Goal: Information Seeking & Learning: Learn about a topic

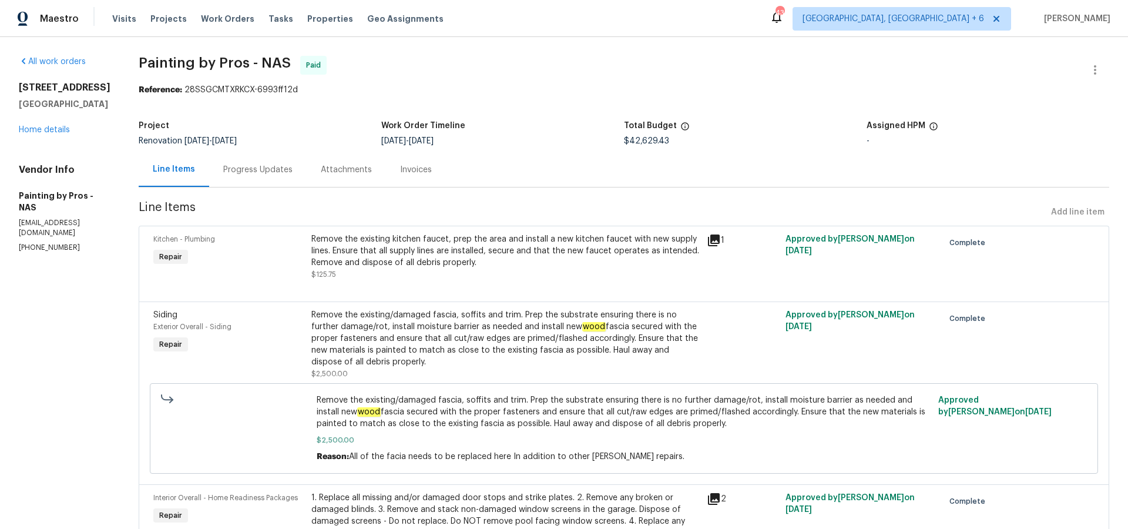
scroll to position [2138, 0]
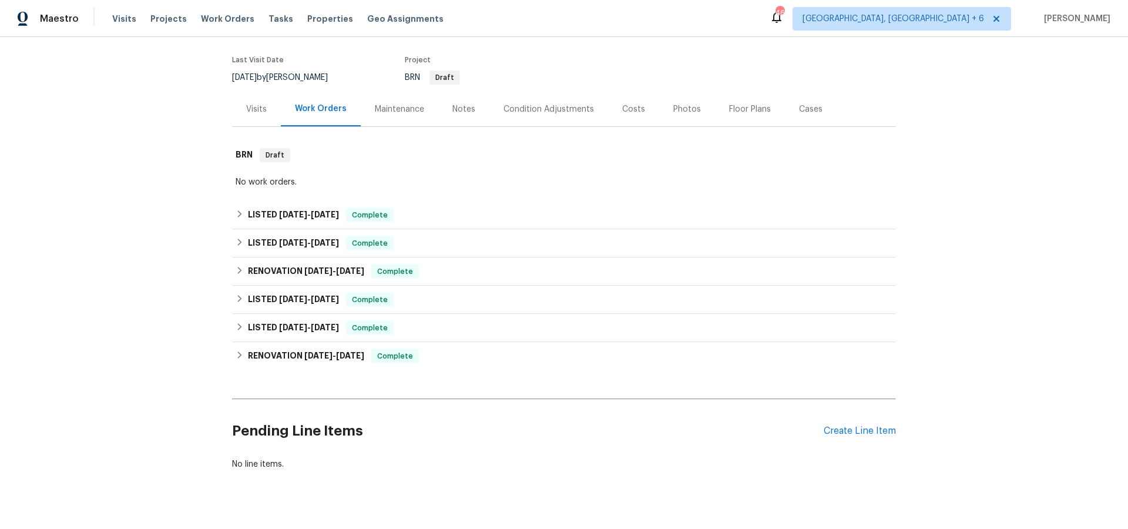
scroll to position [97, 0]
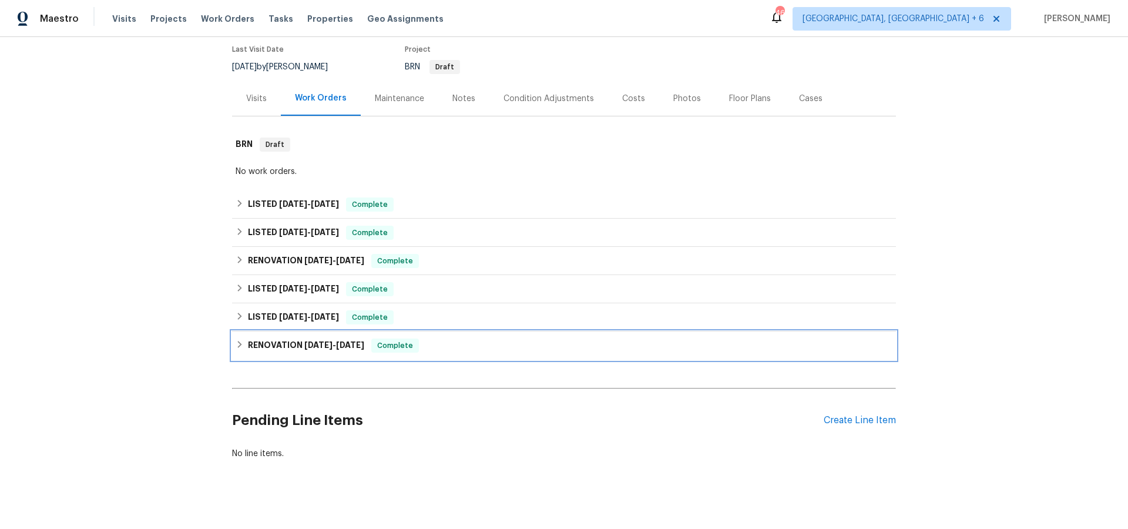
click at [313, 344] on span "8/15/24" at bounding box center [318, 345] width 28 height 8
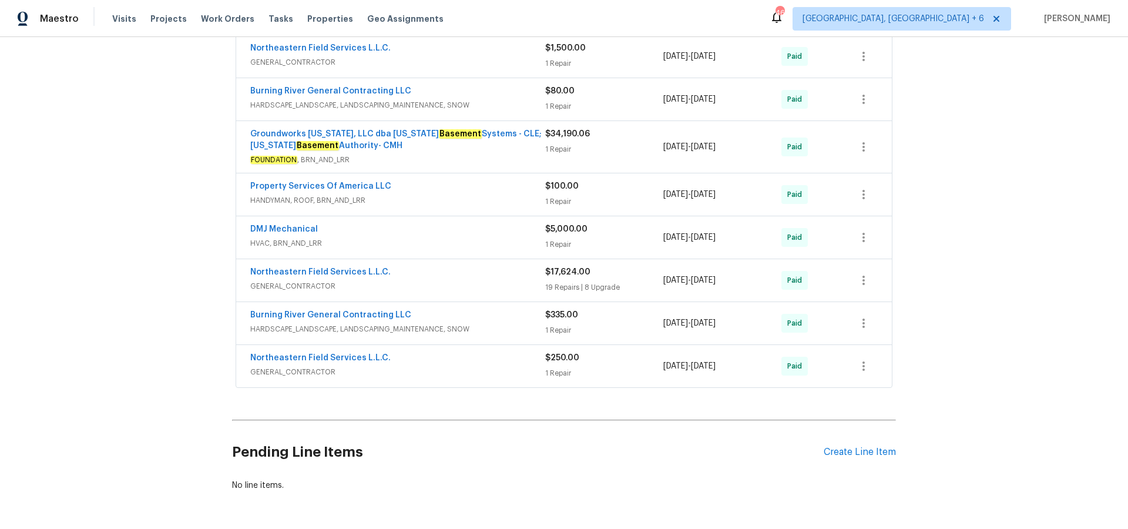
scroll to position [762, 0]
click at [339, 271] on link "Northeastern Field Services L.L.C." at bounding box center [320, 271] width 140 height 8
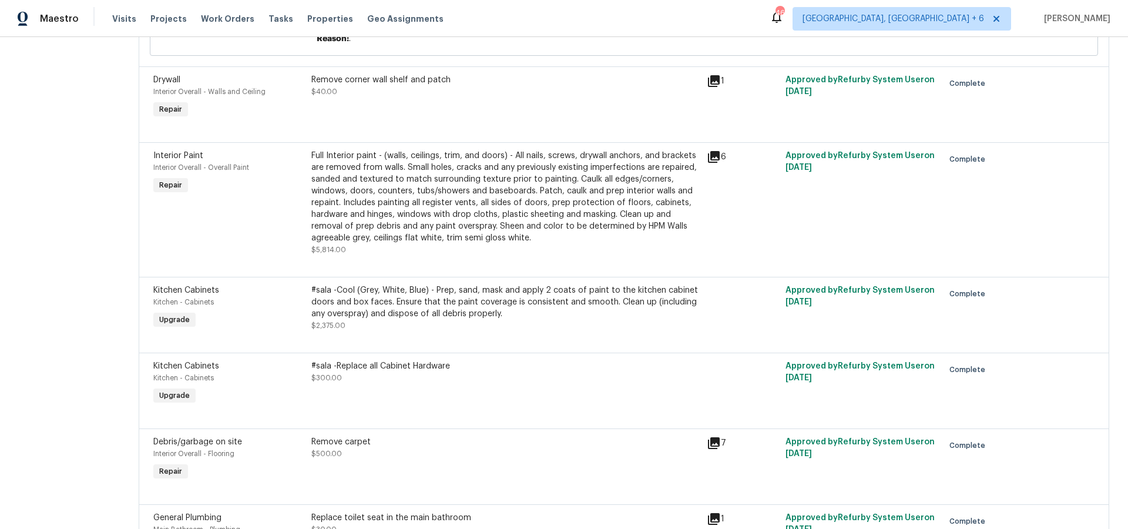
scroll to position [1623, 0]
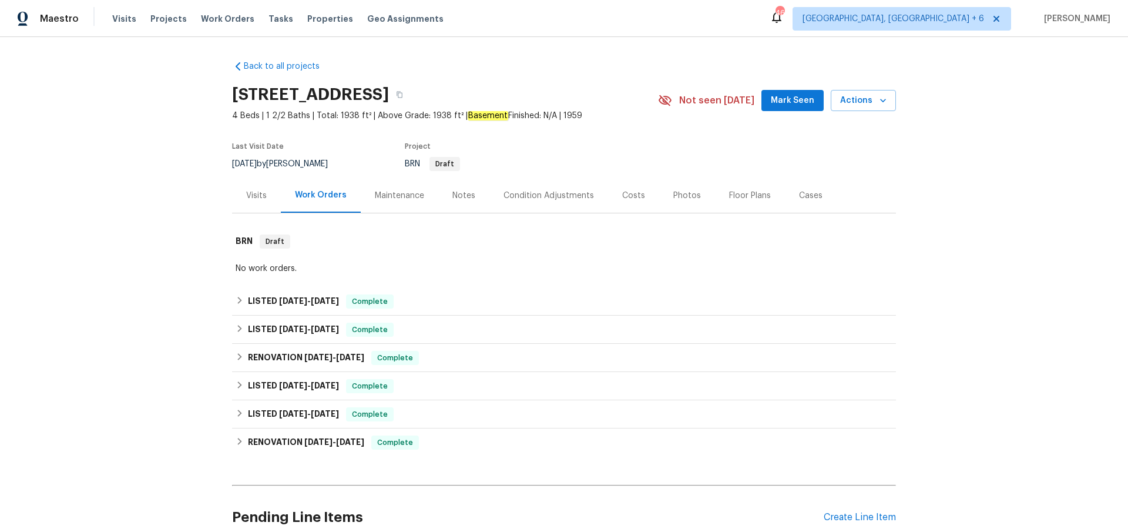
click at [625, 192] on div "Costs" at bounding box center [633, 196] width 23 height 12
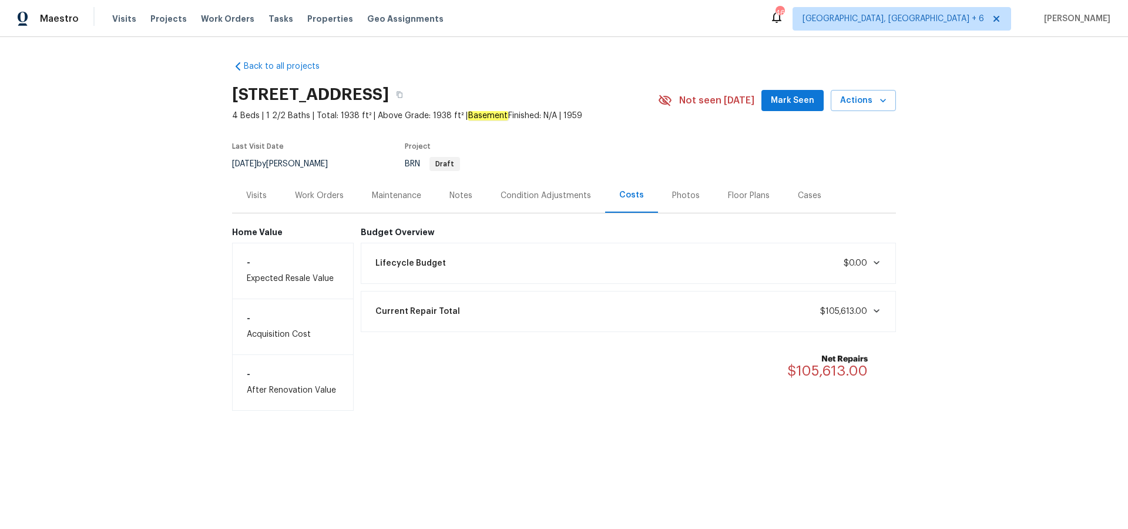
click at [315, 192] on div "Work Orders" at bounding box center [319, 196] width 49 height 12
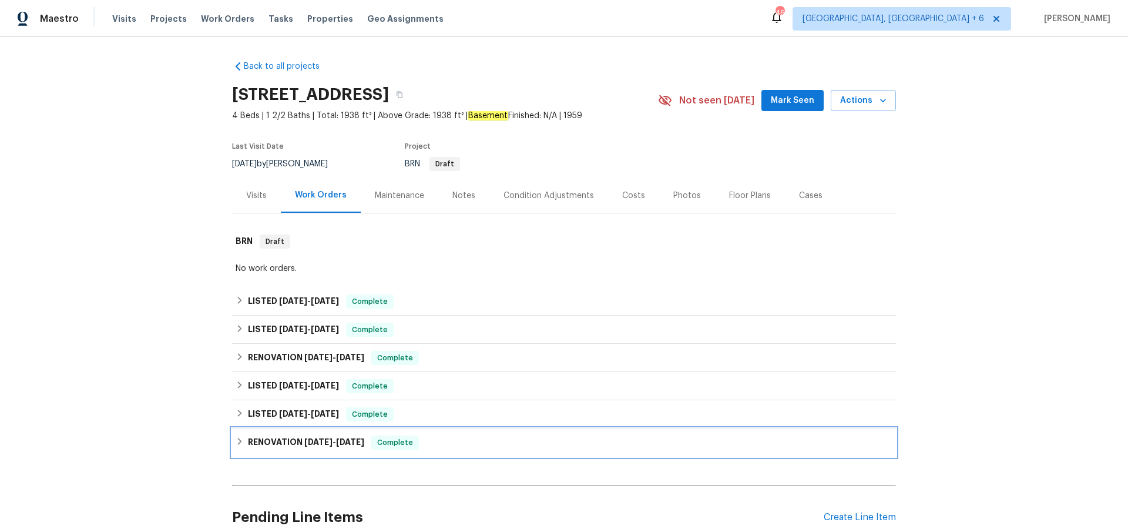
click at [307, 441] on span "[DATE]" at bounding box center [318, 442] width 28 height 8
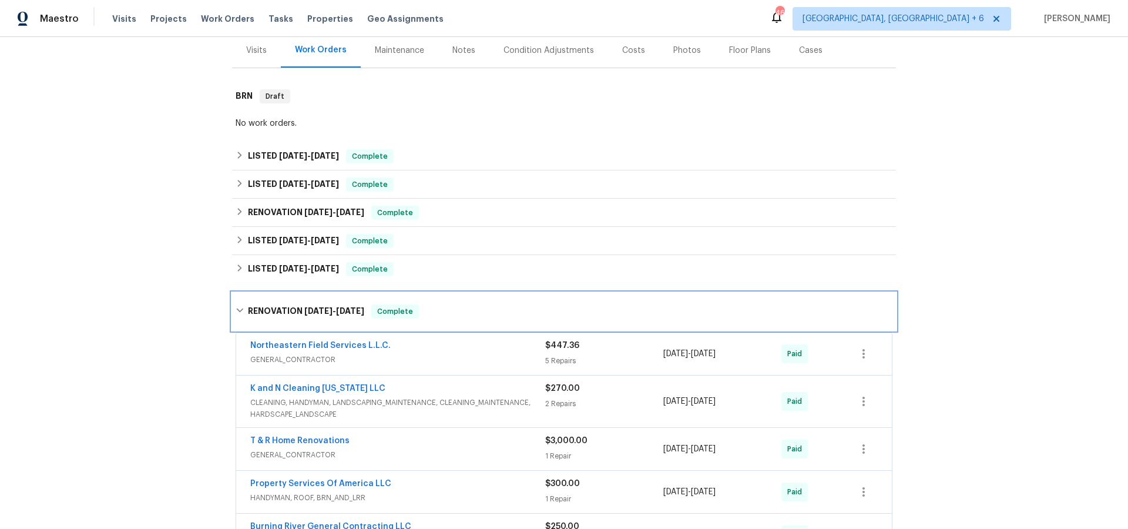
scroll to position [88, 0]
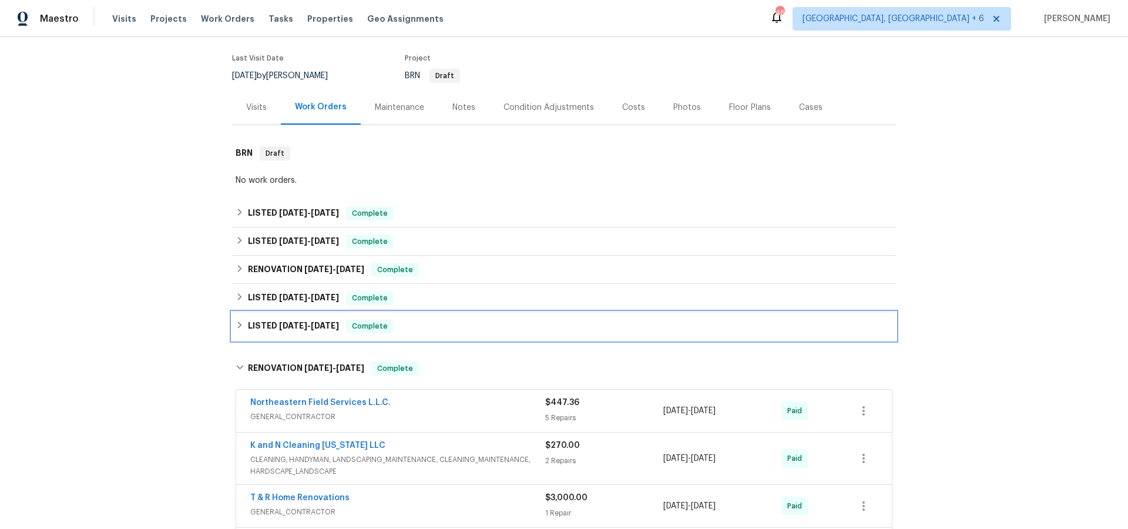
click at [310, 329] on h6 "LISTED [DATE] - [DATE]" at bounding box center [293, 326] width 91 height 14
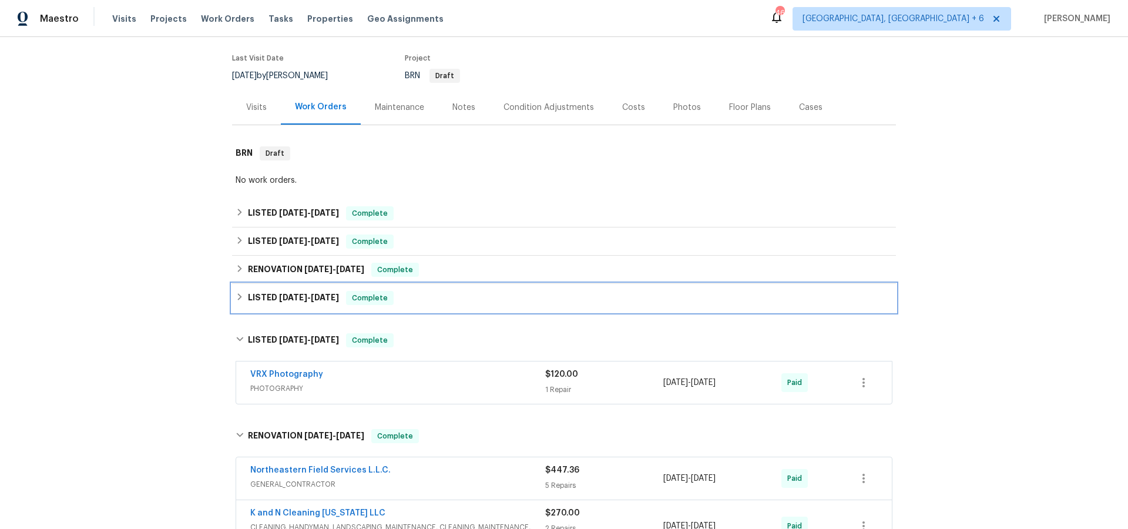
click at [307, 296] on span "[DATE]" at bounding box center [293, 297] width 28 height 8
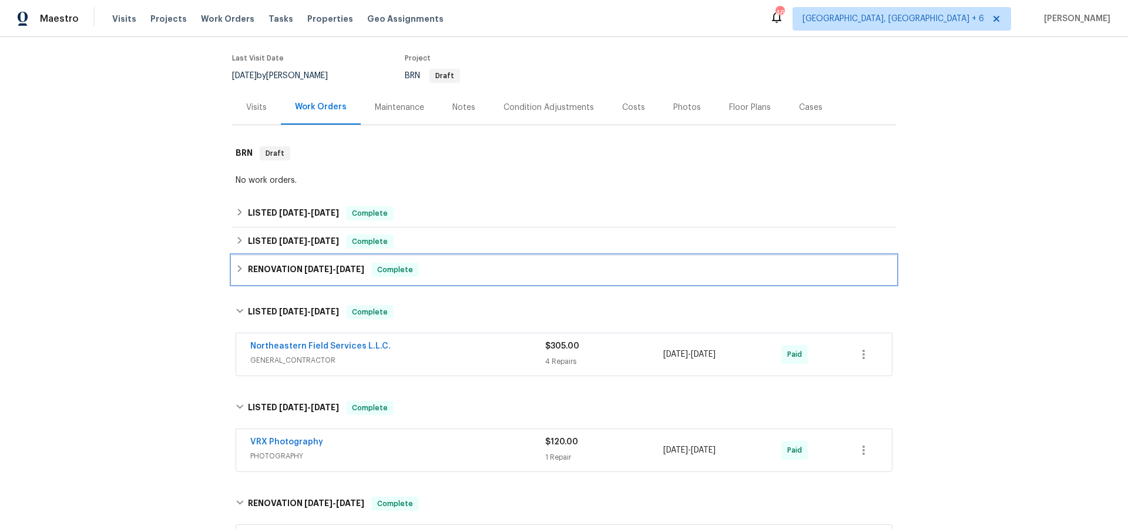
click at [315, 271] on span "[DATE]" at bounding box center [318, 269] width 28 height 8
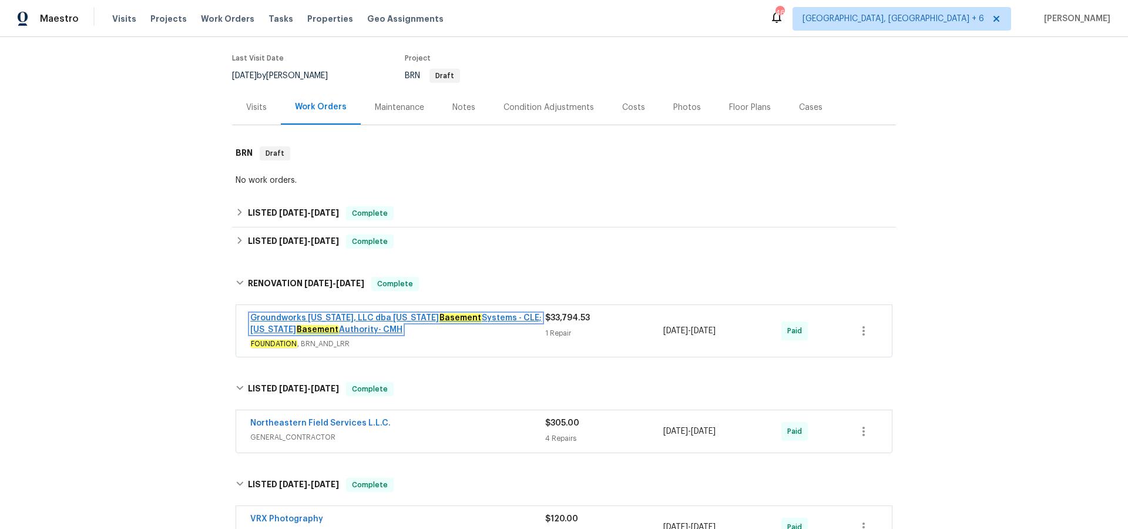
click at [348, 317] on link "Groundworks [US_STATE], LLC dba [US_STATE] Basement Systems - CLE; [US_STATE] B…" at bounding box center [395, 324] width 291 height 20
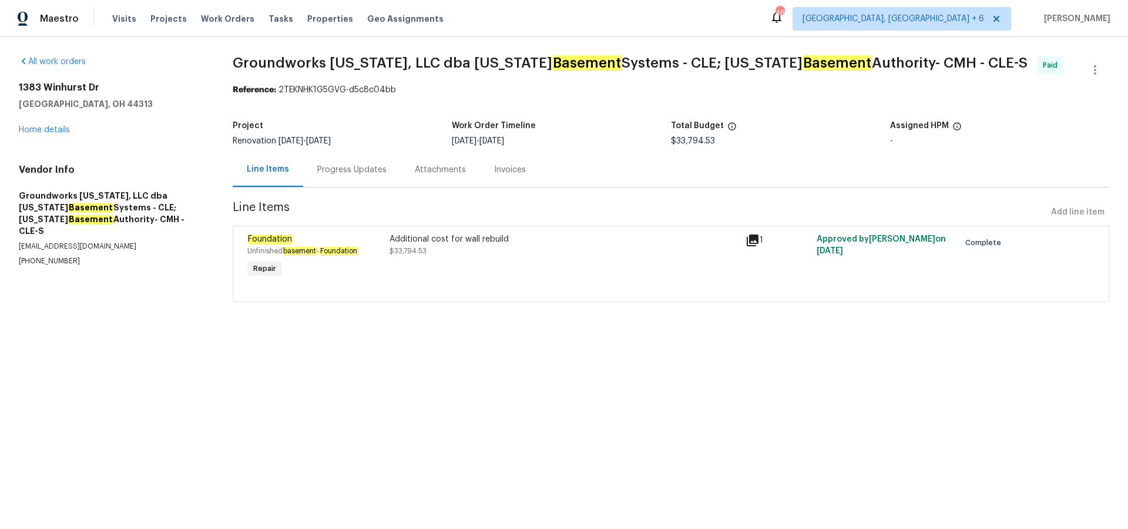
click at [266, 172] on div "Line Items" at bounding box center [268, 169] width 42 height 12
click at [42, 128] on link "Home details" at bounding box center [44, 130] width 51 height 8
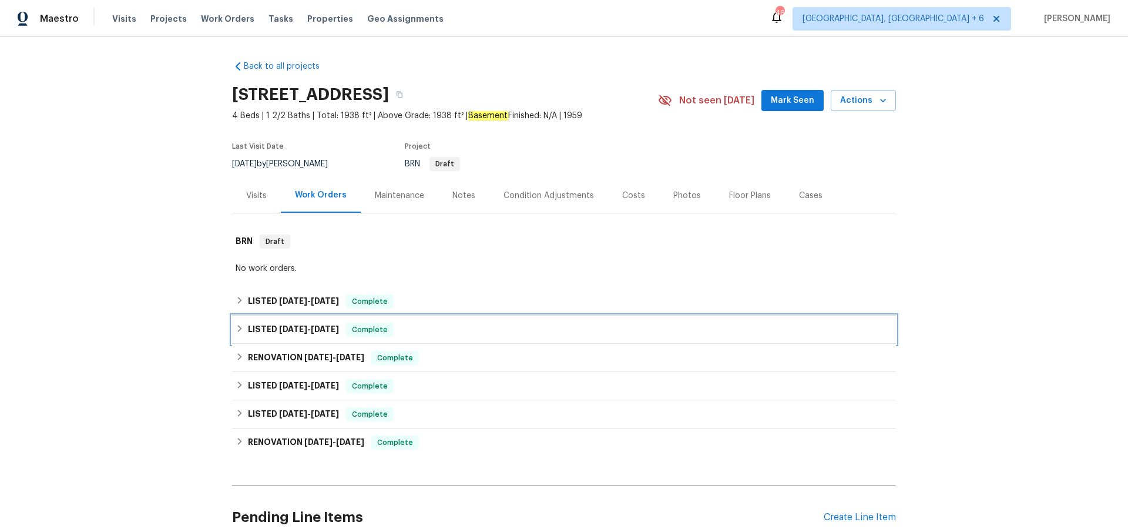
click at [288, 329] on span "[DATE]" at bounding box center [293, 329] width 28 height 8
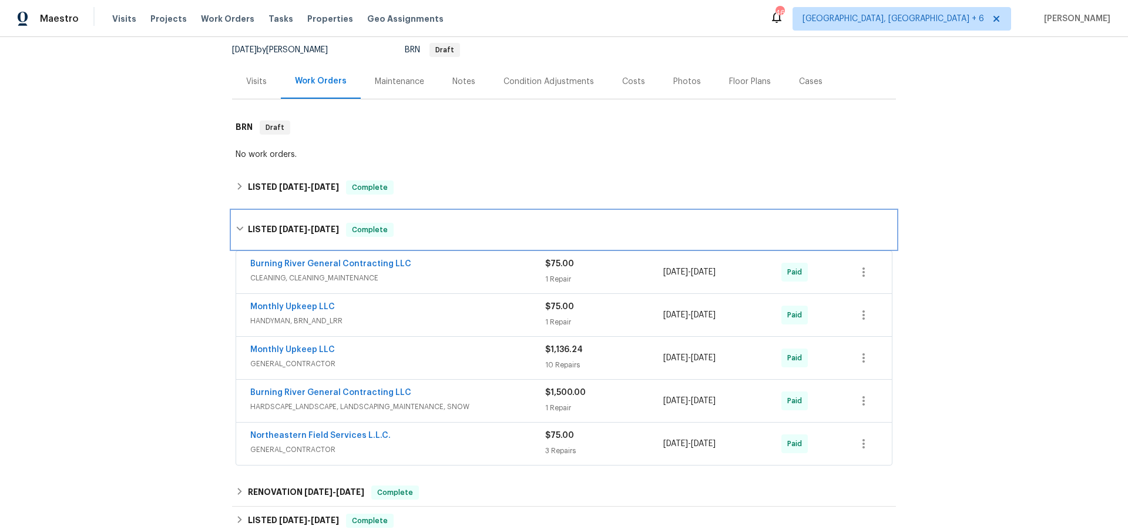
scroll to position [115, 0]
click at [269, 226] on h6 "LISTED [DATE] - [DATE]" at bounding box center [293, 229] width 91 height 14
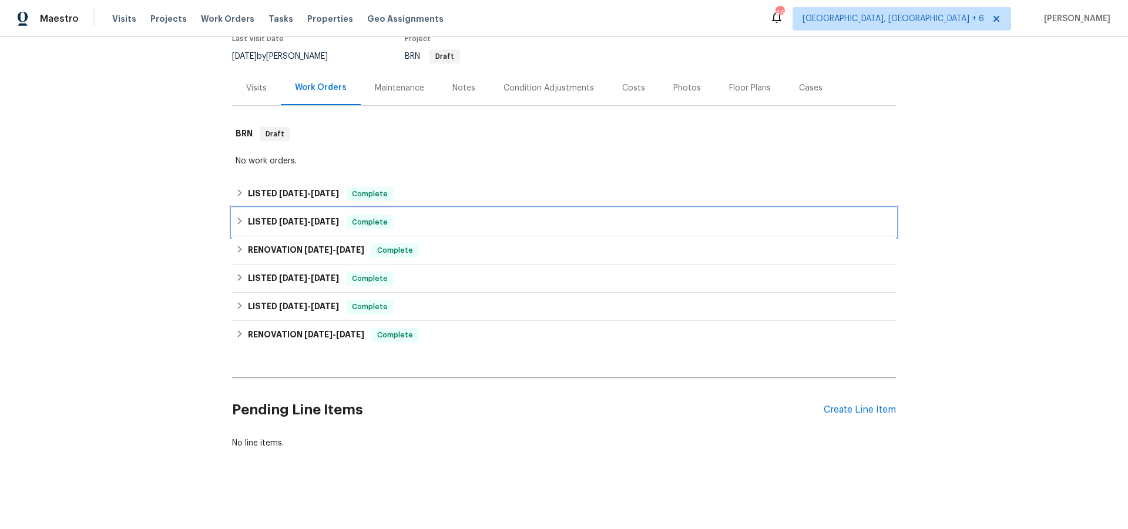
scroll to position [108, 0]
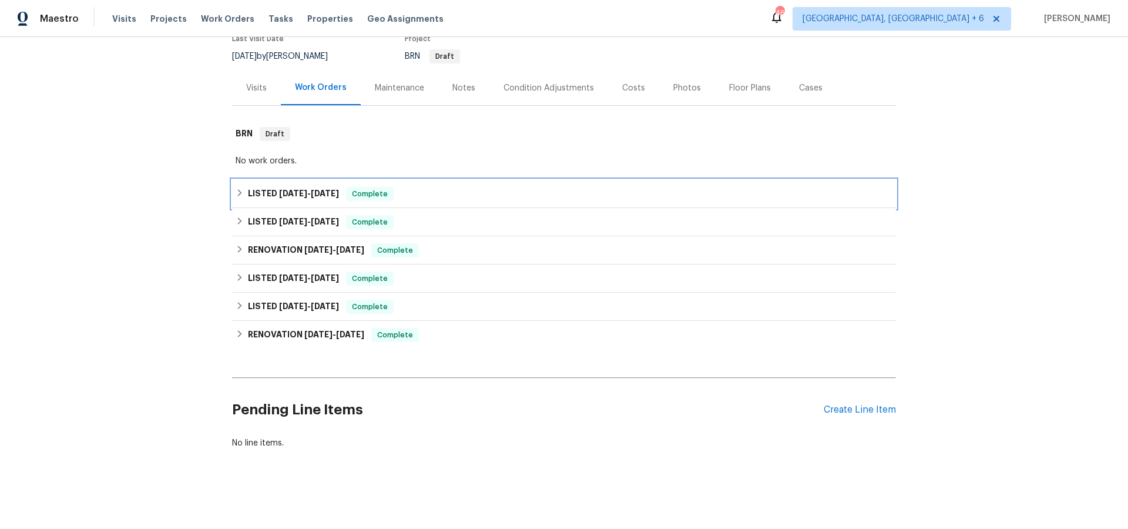
click at [274, 191] on h6 "LISTED [DATE] - [DATE]" at bounding box center [293, 194] width 91 height 14
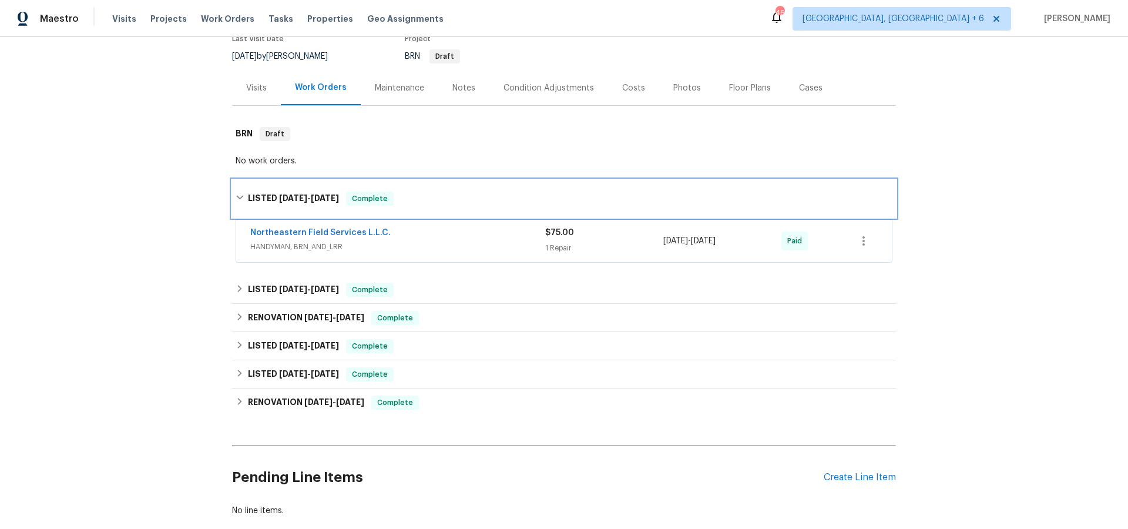
click at [277, 196] on h6 "LISTED [DATE] - [DATE]" at bounding box center [293, 199] width 91 height 14
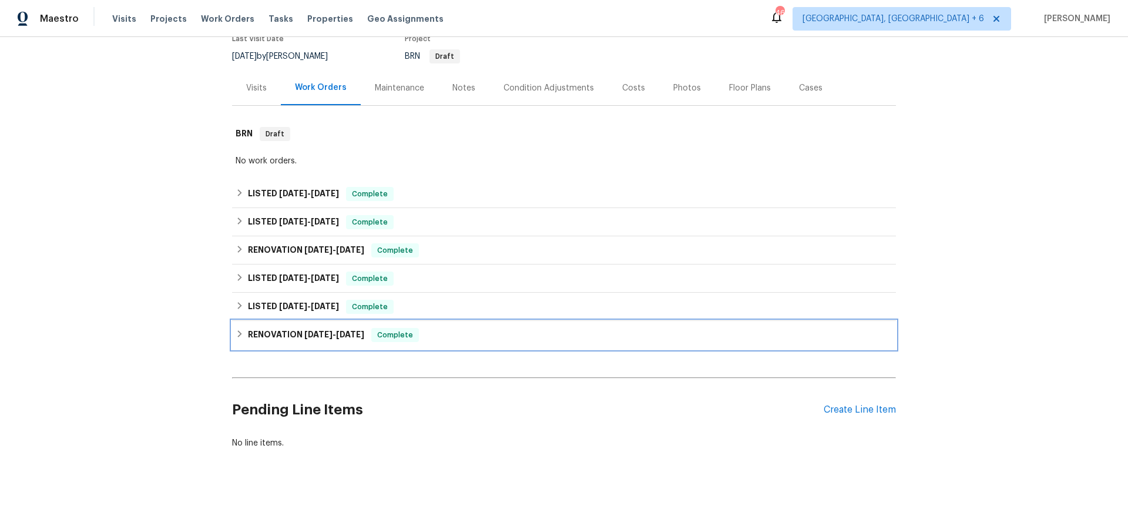
click at [323, 328] on h6 "RENOVATION [DATE] - [DATE]" at bounding box center [306, 335] width 116 height 14
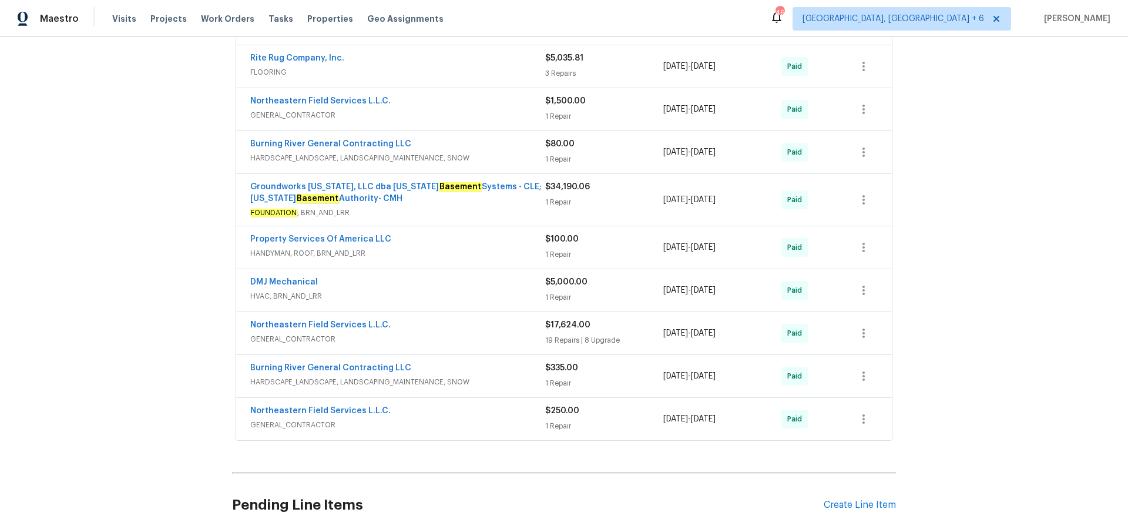
scroll to position [711, 0]
click at [337, 321] on link "Northeastern Field Services L.L.C." at bounding box center [320, 323] width 140 height 8
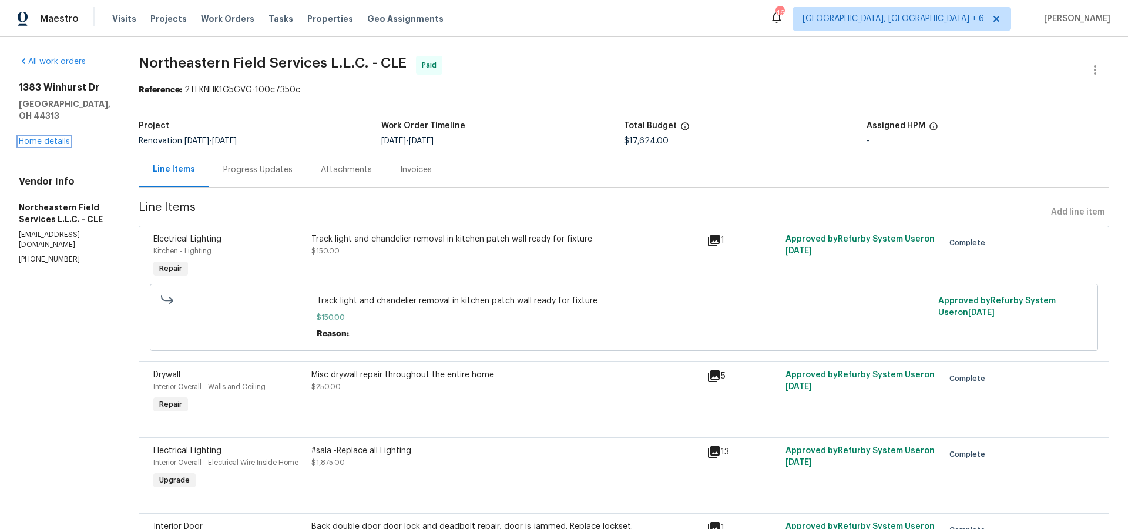
click at [39, 138] on link "Home details" at bounding box center [44, 142] width 51 height 8
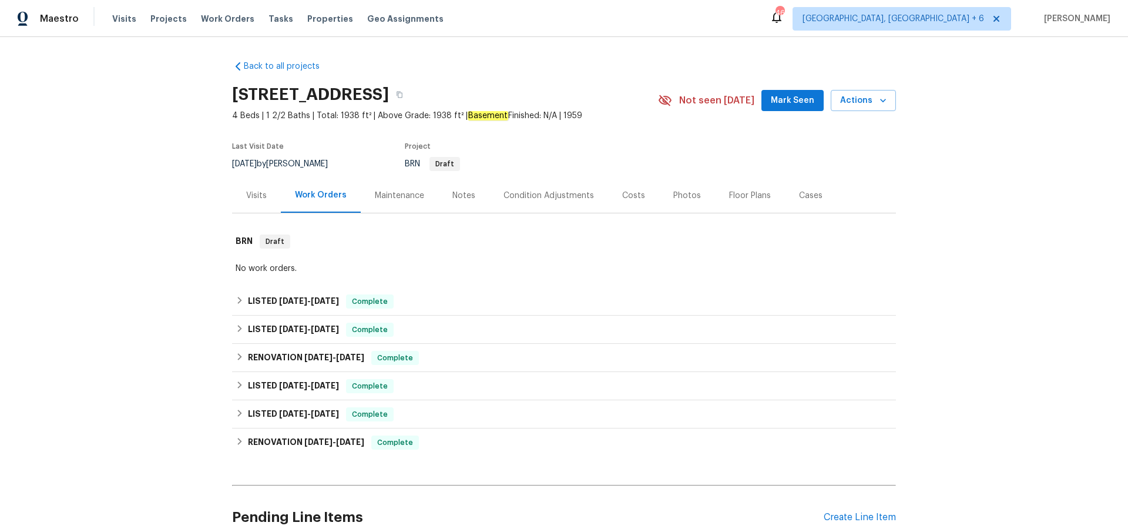
click at [257, 197] on div "Visits" at bounding box center [256, 196] width 21 height 12
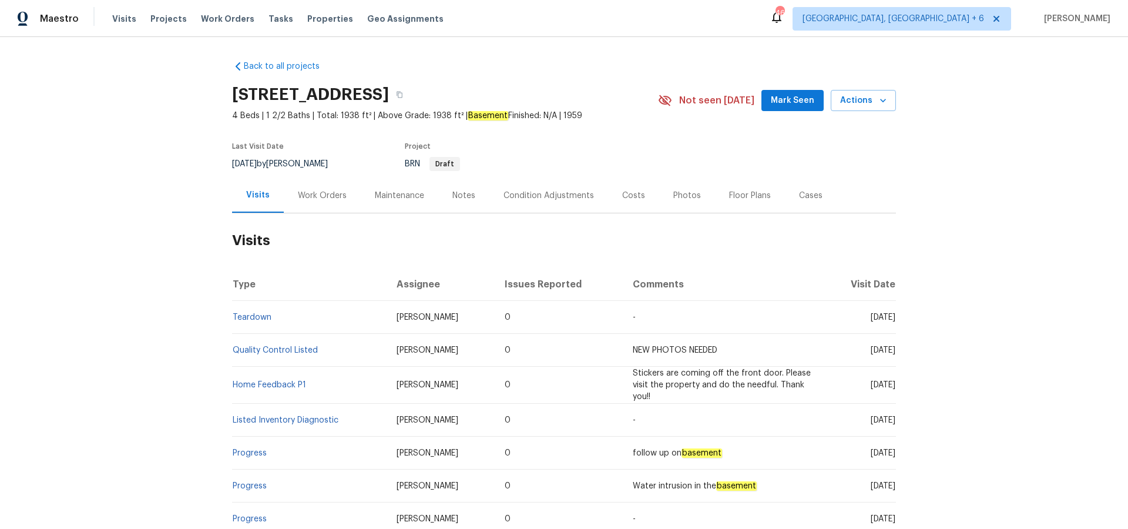
drag, startPoint x: 627, startPoint y: 190, endPoint x: 655, endPoint y: 211, distance: 35.3
click at [628, 190] on div "Costs" at bounding box center [633, 196] width 23 height 12
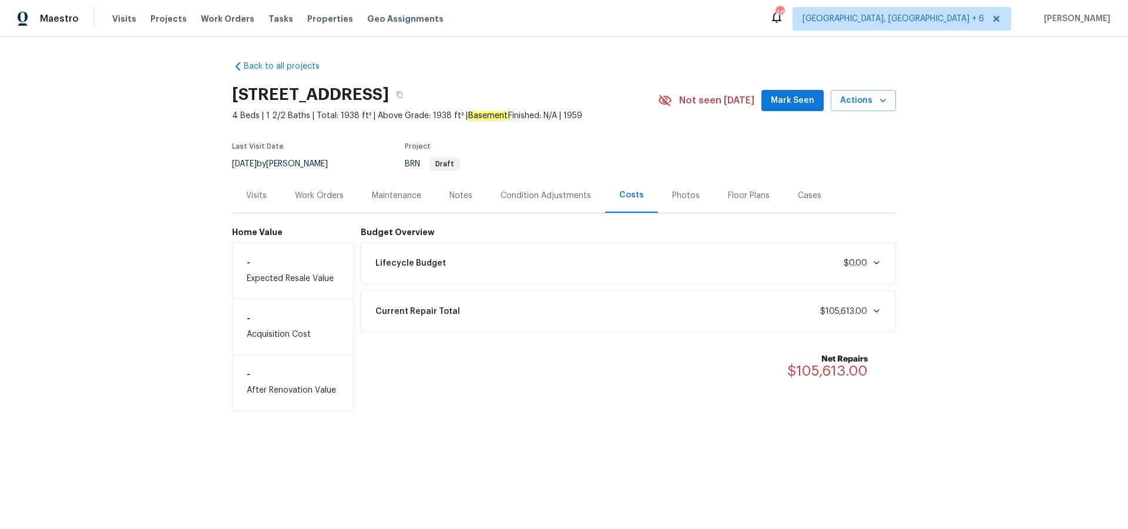
click at [873, 310] on icon at bounding box center [876, 310] width 9 height 9
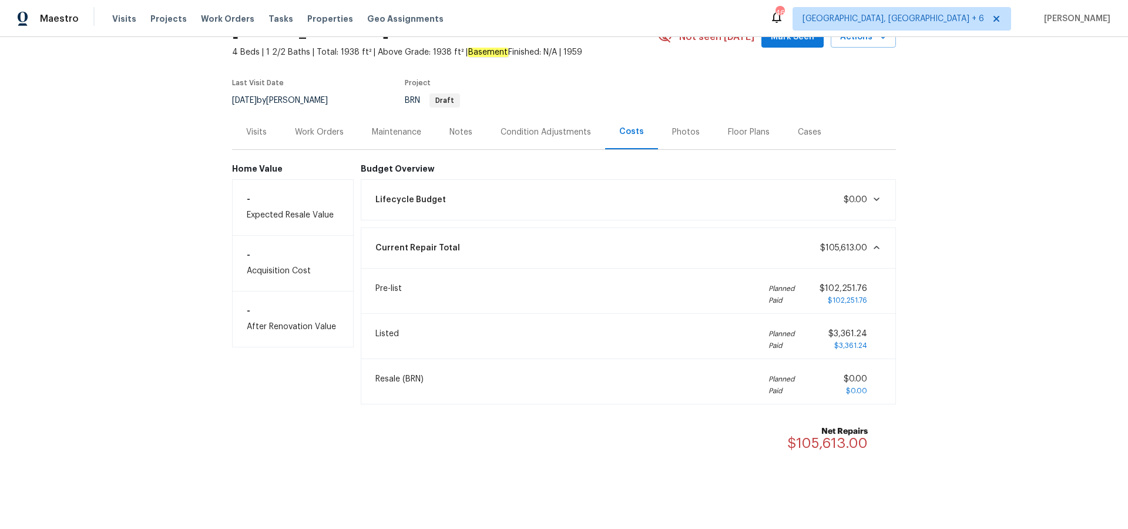
scroll to position [61, 0]
click at [675, 133] on div "Photos" at bounding box center [686, 134] width 28 height 12
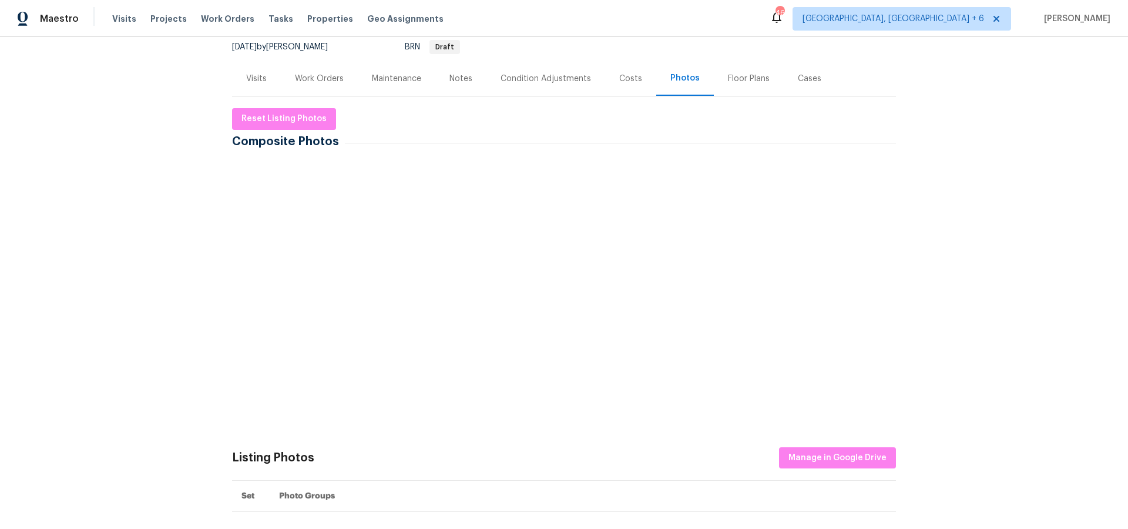
scroll to position [99, 0]
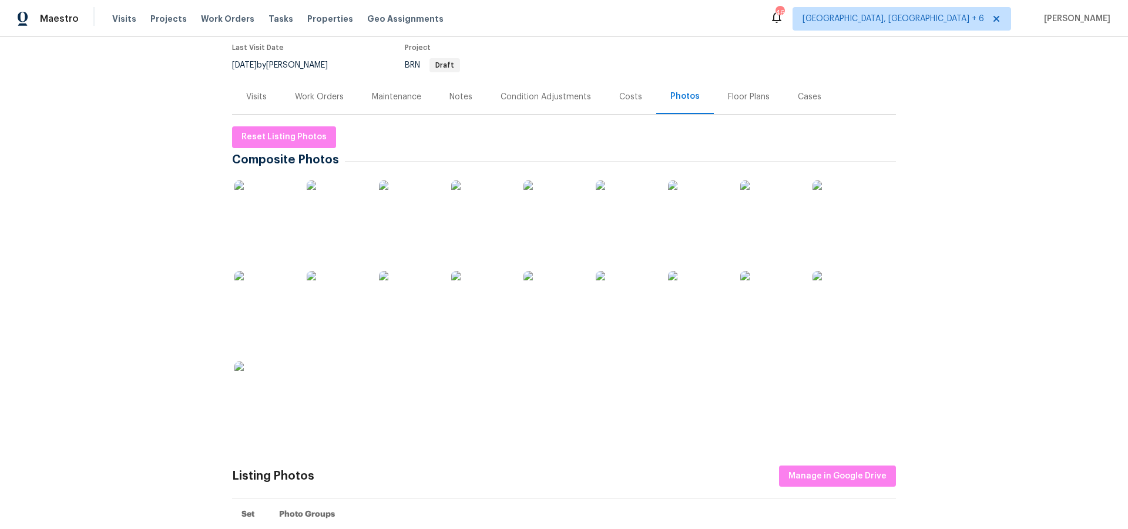
click at [271, 216] on img at bounding box center [263, 209] width 59 height 59
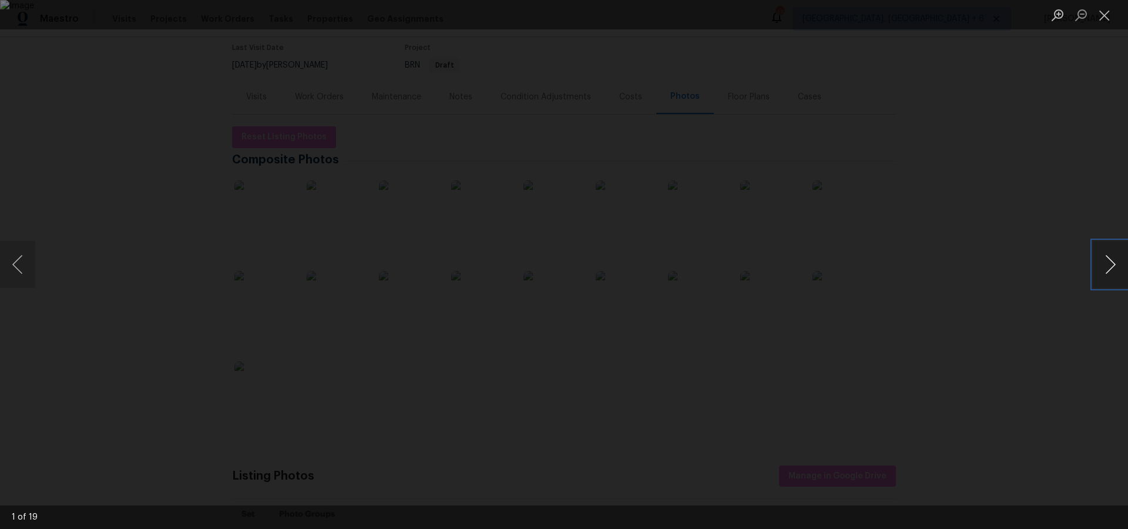
click at [1111, 267] on button "Next image" at bounding box center [1110, 264] width 35 height 47
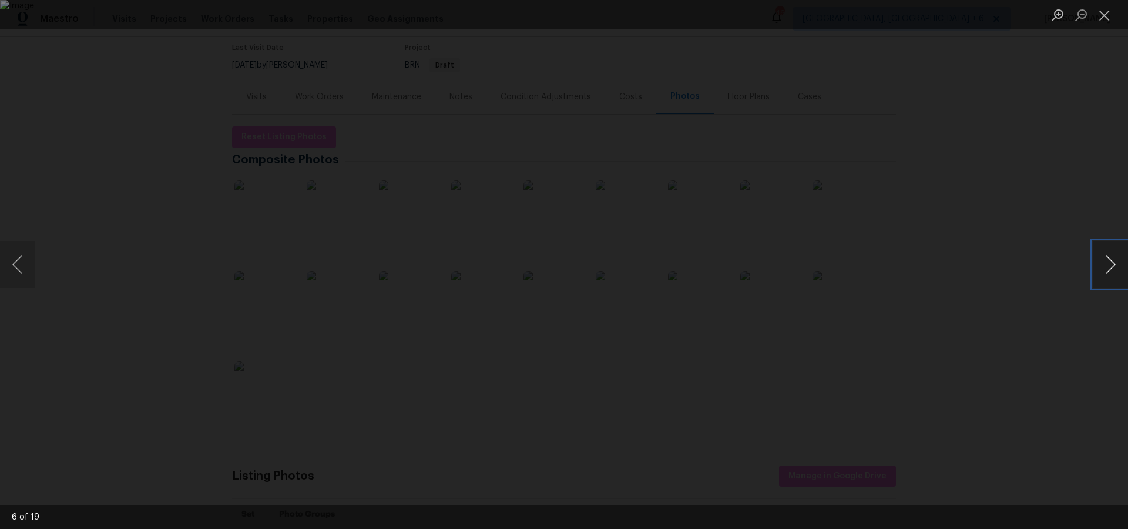
click at [1111, 267] on button "Next image" at bounding box center [1110, 264] width 35 height 47
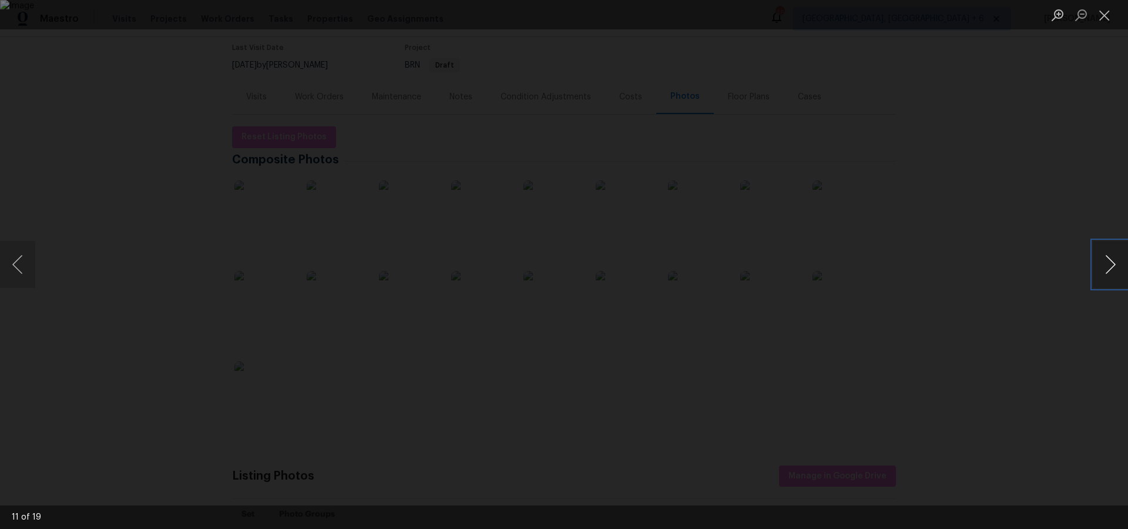
click at [1111, 267] on button "Next image" at bounding box center [1110, 264] width 35 height 47
click at [523, 276] on img "Lightbox" at bounding box center [564, 264] width 1128 height 529
click at [521, 280] on img "Lightbox" at bounding box center [564, 264] width 1128 height 529
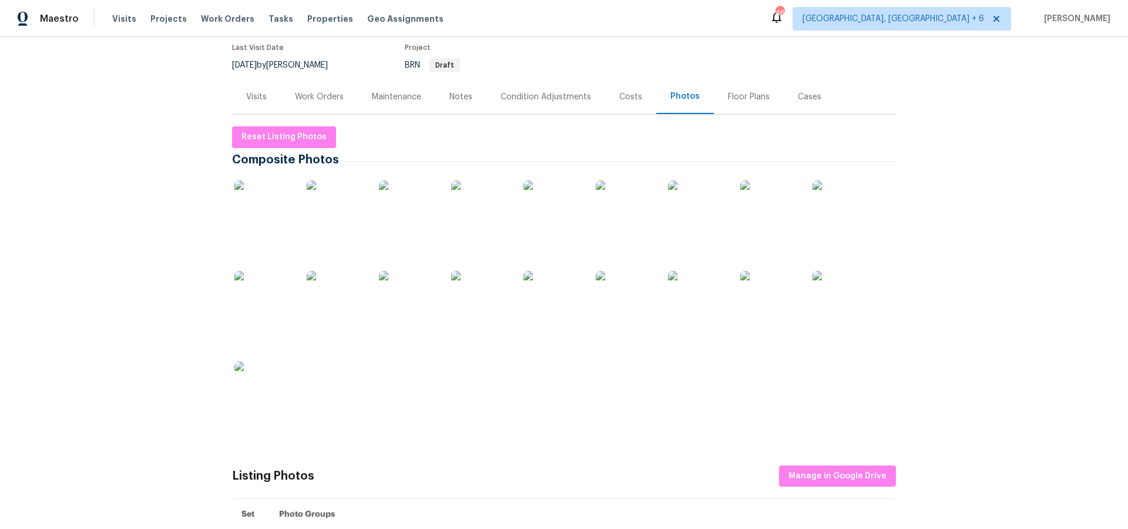
scroll to position [0, 0]
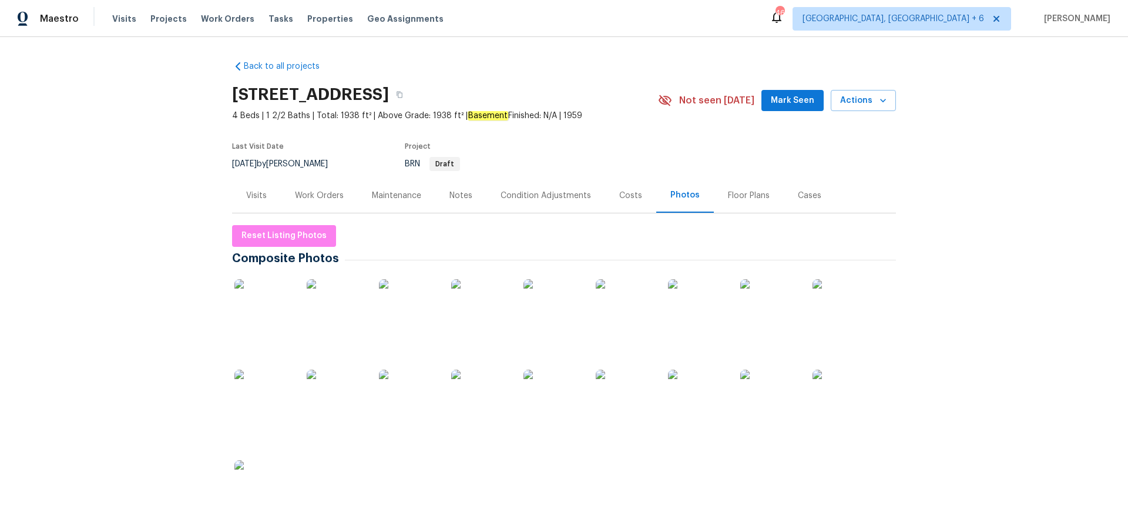
click at [251, 100] on h2 "[STREET_ADDRESS]" at bounding box center [310, 95] width 157 height 12
drag, startPoint x: 233, startPoint y: 92, endPoint x: 369, endPoint y: 98, distance: 135.9
click at [369, 98] on h2 "[STREET_ADDRESS]" at bounding box center [310, 95] width 157 height 12
